Goal: Participate in discussion: Engage in conversation with other users on a specific topic

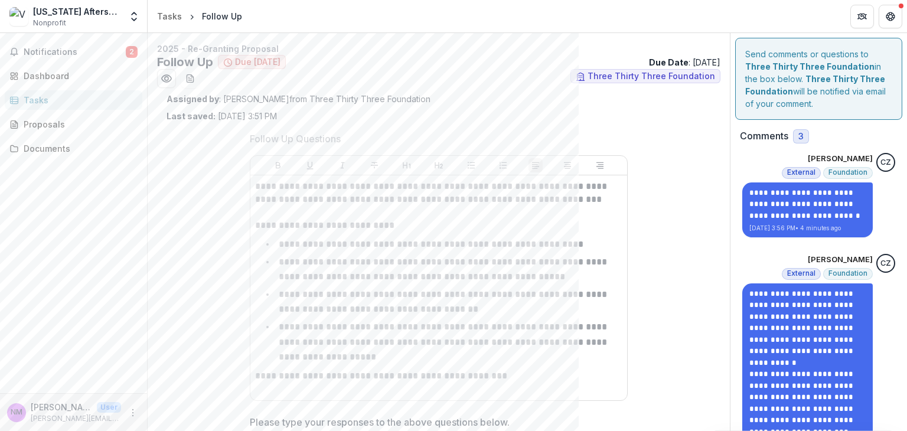
click at [611, 89] on div "Send comments or questions to Three Thirty Three Foundation in the box below. T…" at bounding box center [818, 79] width 167 height 82
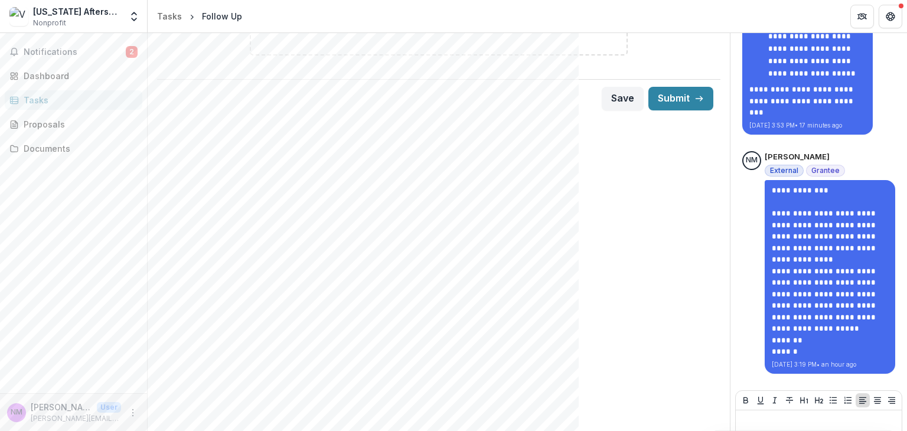
scroll to position [697, 0]
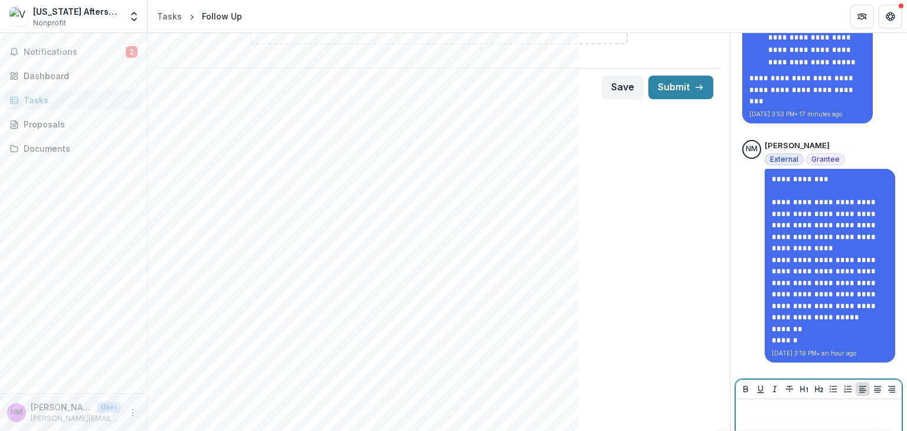
click at [611, 404] on div at bounding box center [818, 433] width 156 height 59
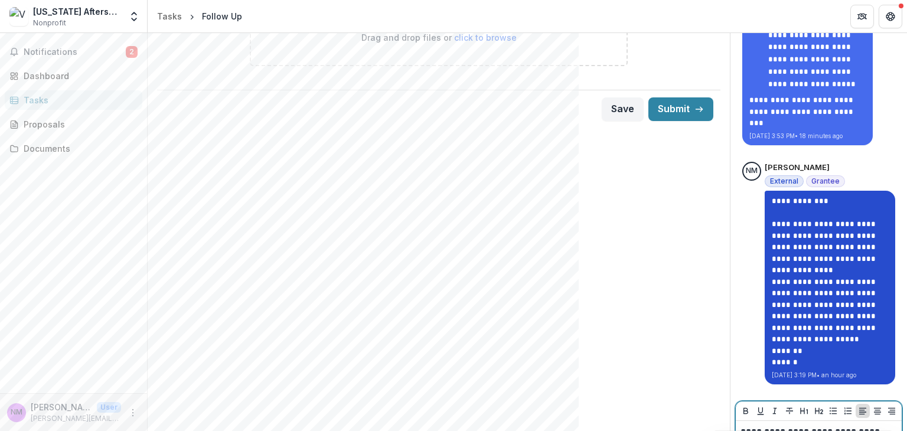
scroll to position [734, 0]
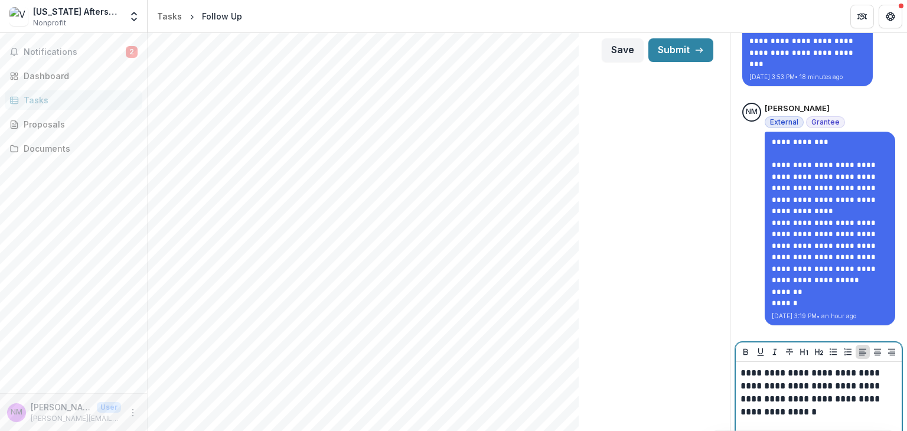
click at [611, 375] on p "**********" at bounding box center [818, 393] width 157 height 52
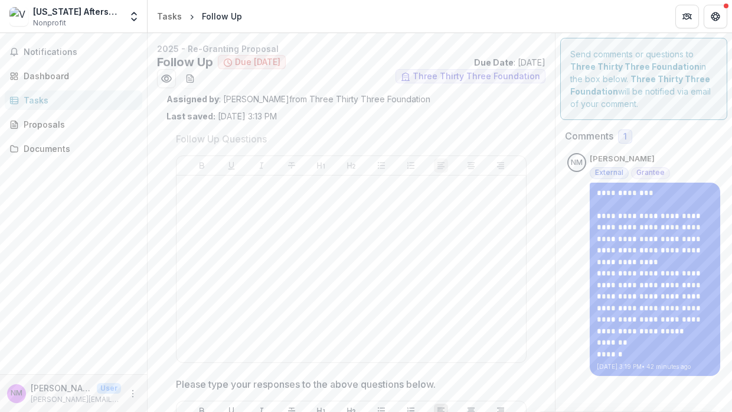
scroll to position [332, 0]
